Goal: Find specific page/section: Find specific page/section

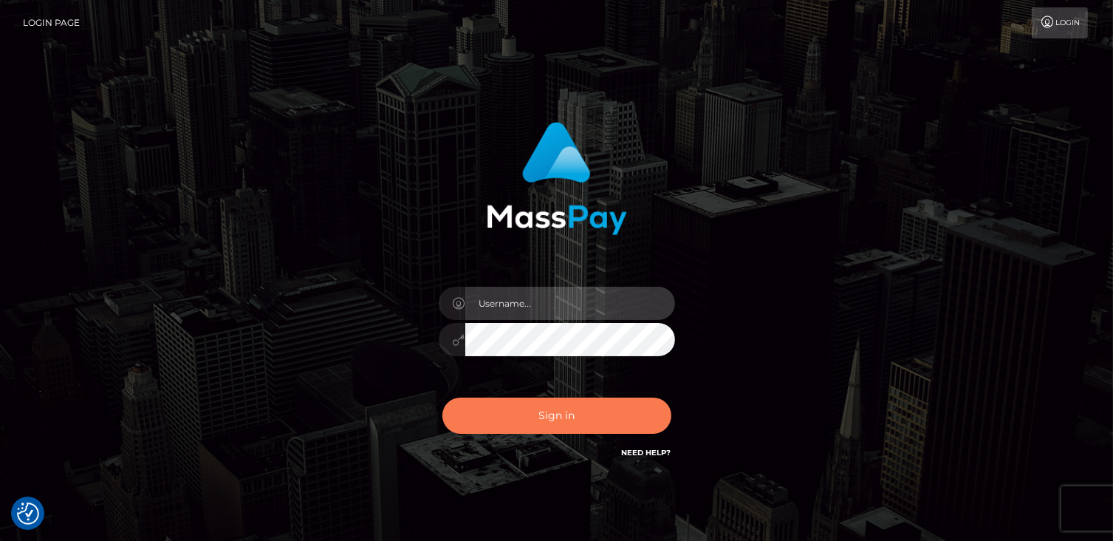
type input "catalinad"
click at [547, 423] on button "Sign in" at bounding box center [557, 415] width 229 height 36
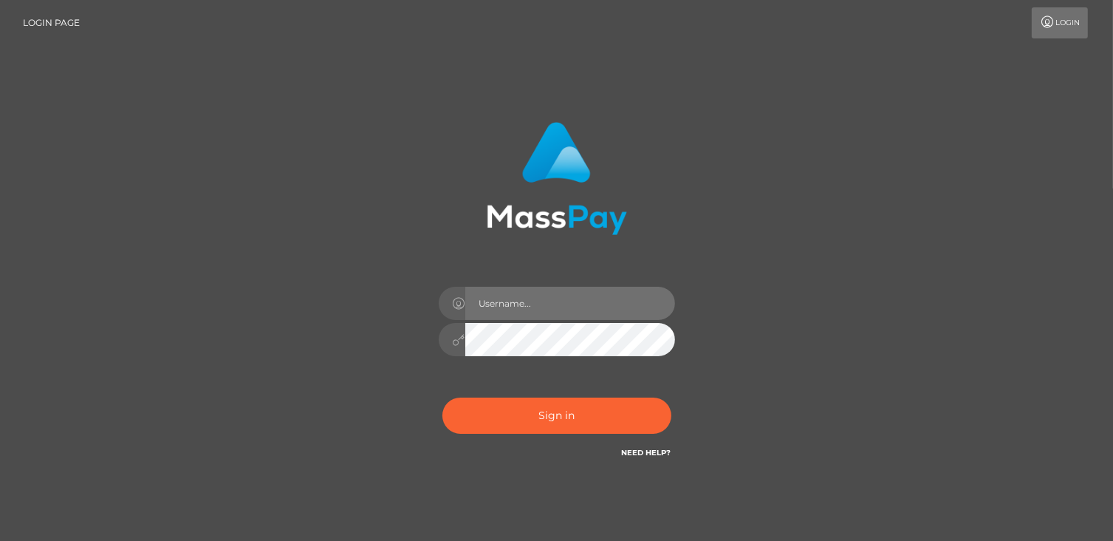
type input "catalinad"
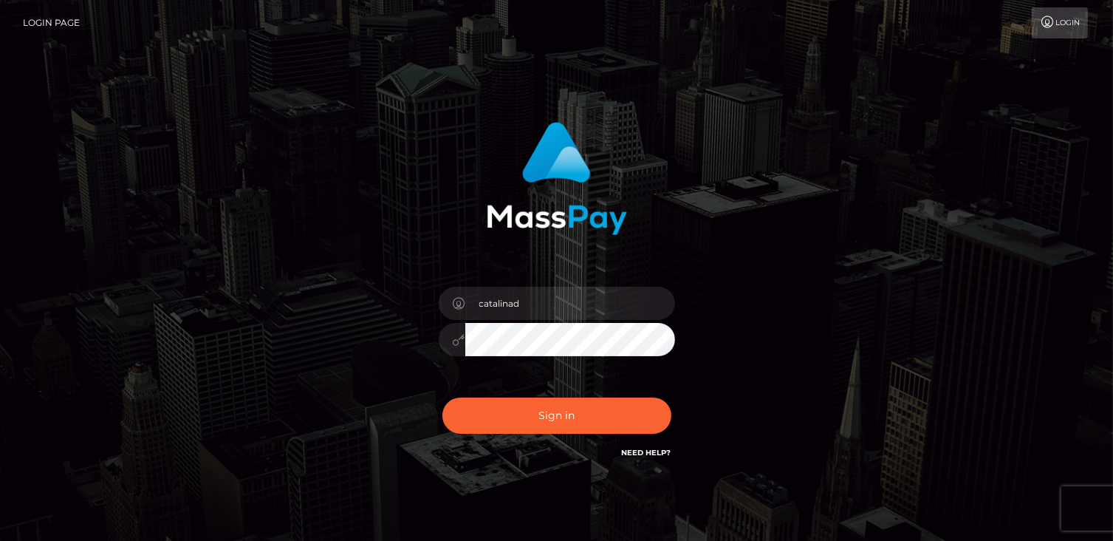
click at [547, 423] on button "Sign in" at bounding box center [557, 415] width 229 height 36
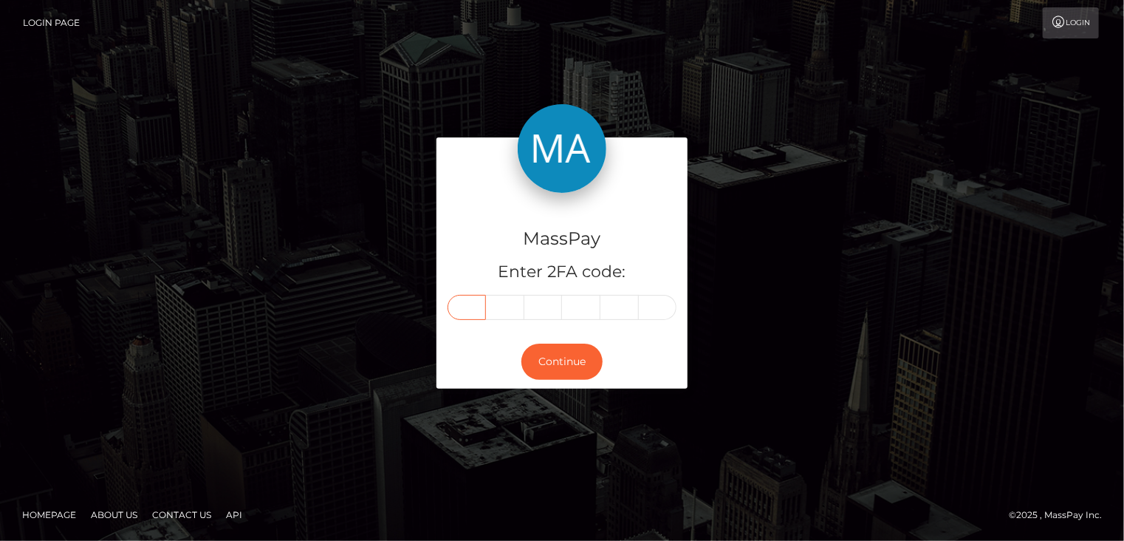
click at [480, 311] on input "text" at bounding box center [467, 307] width 38 height 25
type input "7"
type input "2"
type input "3"
type input "4"
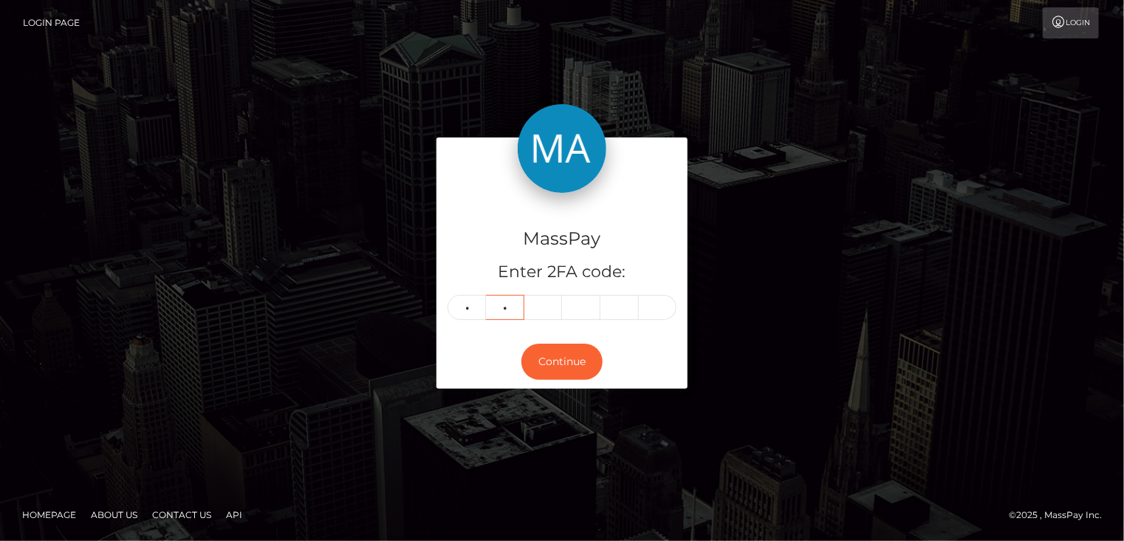
type input "5"
type input "6"
type input "8"
type input "4"
type input "8"
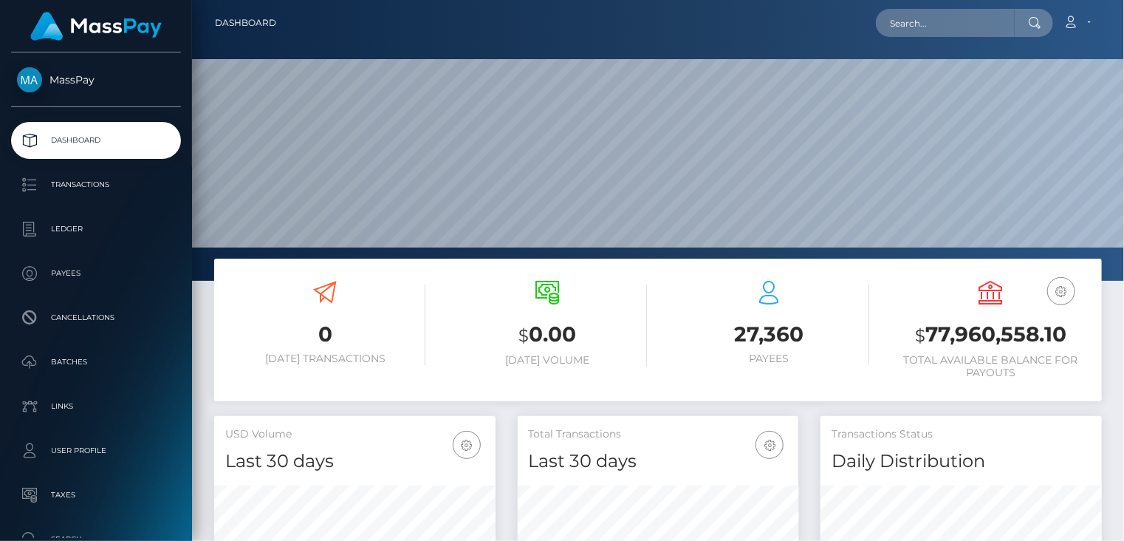
scroll to position [262, 281]
paste input "poact_bx9uNFPt18bF"
type input "poact_bx9uNFPt18bF"
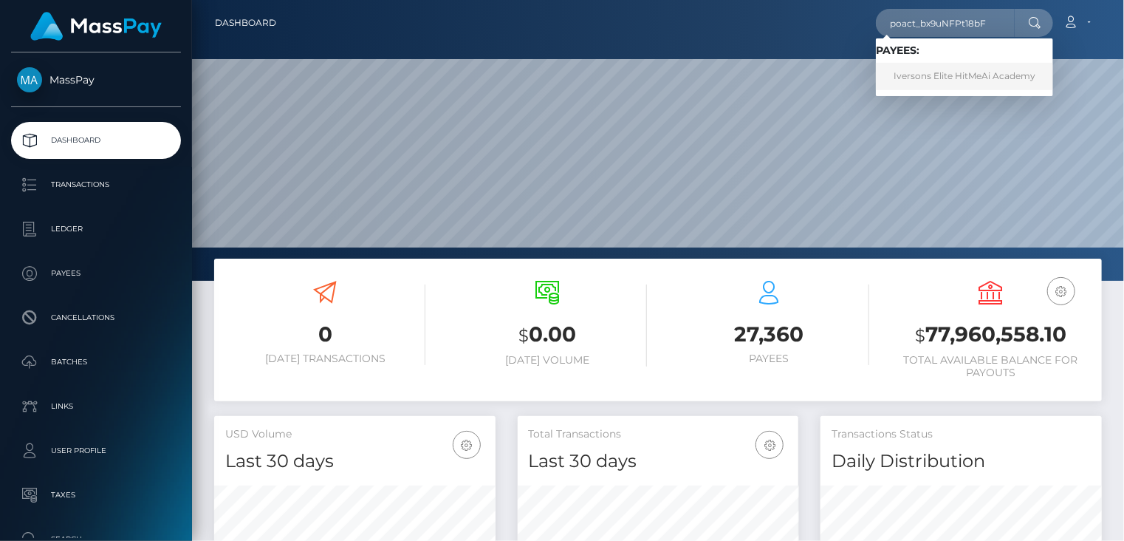
click at [966, 75] on link "Iversons Elite HitMeAi Academy" at bounding box center [964, 76] width 177 height 27
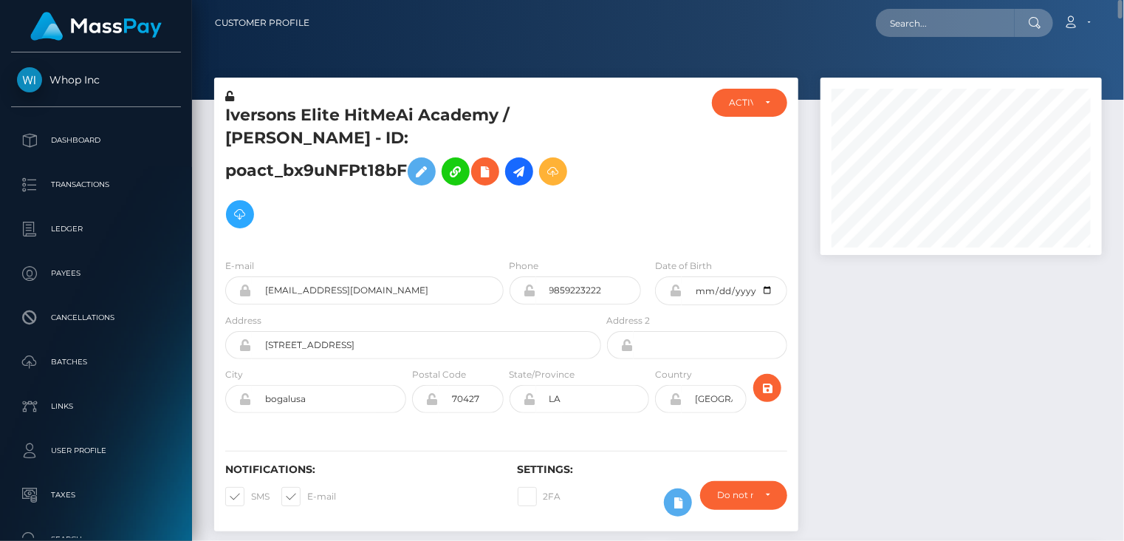
click at [321, 123] on h5 "Iversons Elite HitMeAi Academy / [PERSON_NAME] - ID: poact_bx9uNFPt18bF" at bounding box center [409, 169] width 368 height 131
copy h5 "Iversons Elite HitMeAi Academy / [PERSON_NAME] - ID: poact_bx9uNFPt18bF"
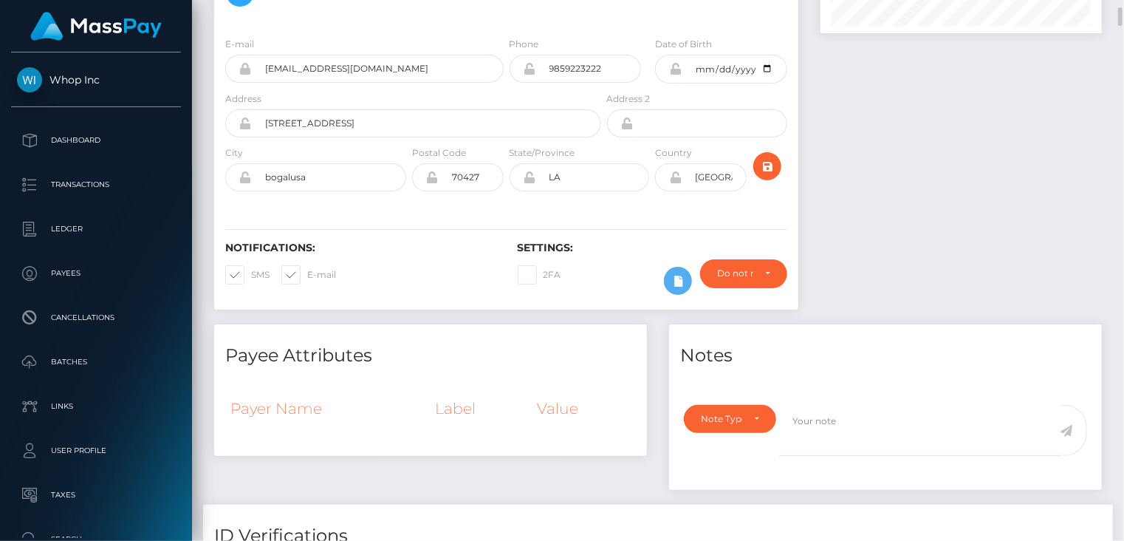
scroll to position [887, 0]
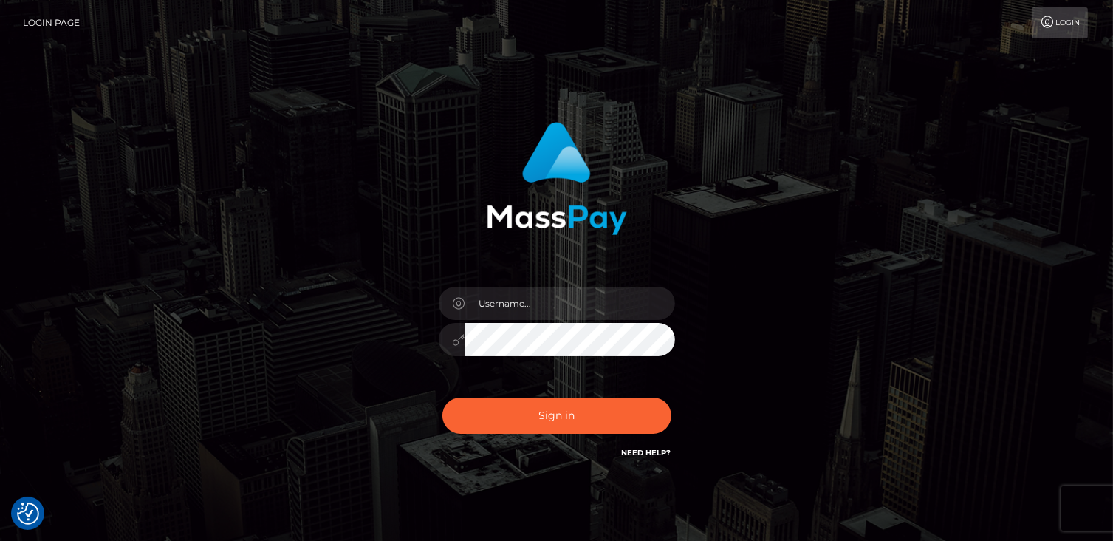
checkbox input "true"
